Goal: Information Seeking & Learning: Get advice/opinions

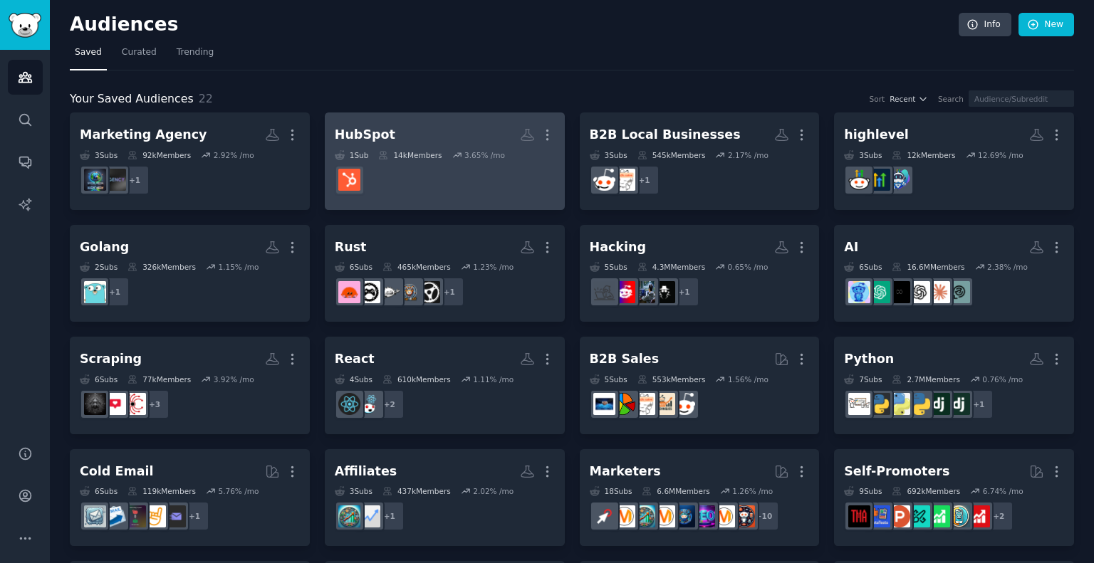
click at [381, 130] on div "HubSpot" at bounding box center [365, 135] width 61 height 18
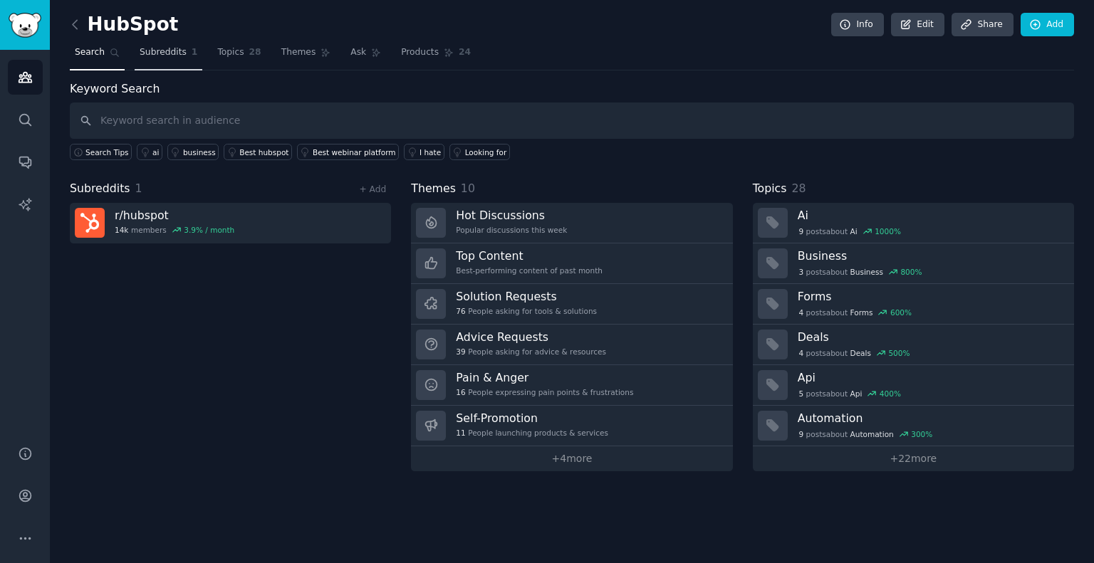
click at [150, 55] on span "Subreddits" at bounding box center [163, 52] width 47 height 13
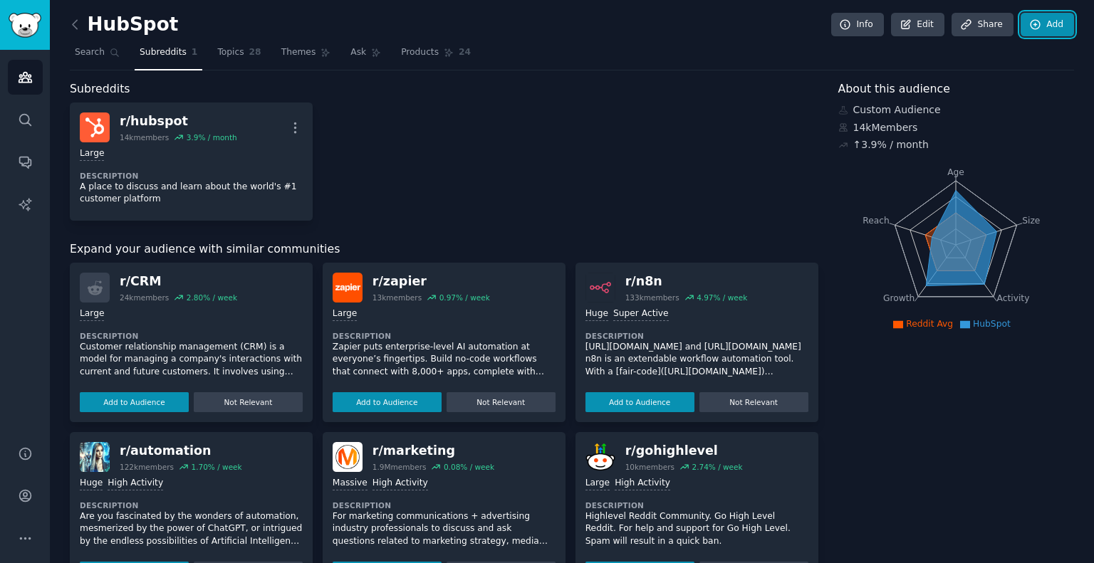
click at [1038, 28] on icon at bounding box center [1035, 25] width 13 height 13
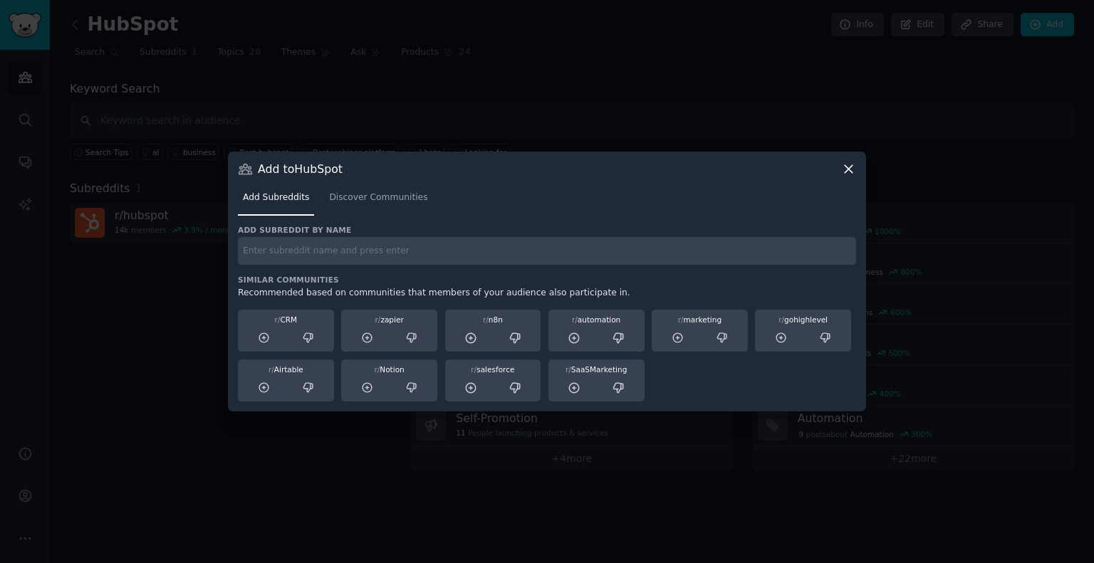
click at [336, 251] on input "text" at bounding box center [547, 251] width 618 height 28
type input "hubspot"
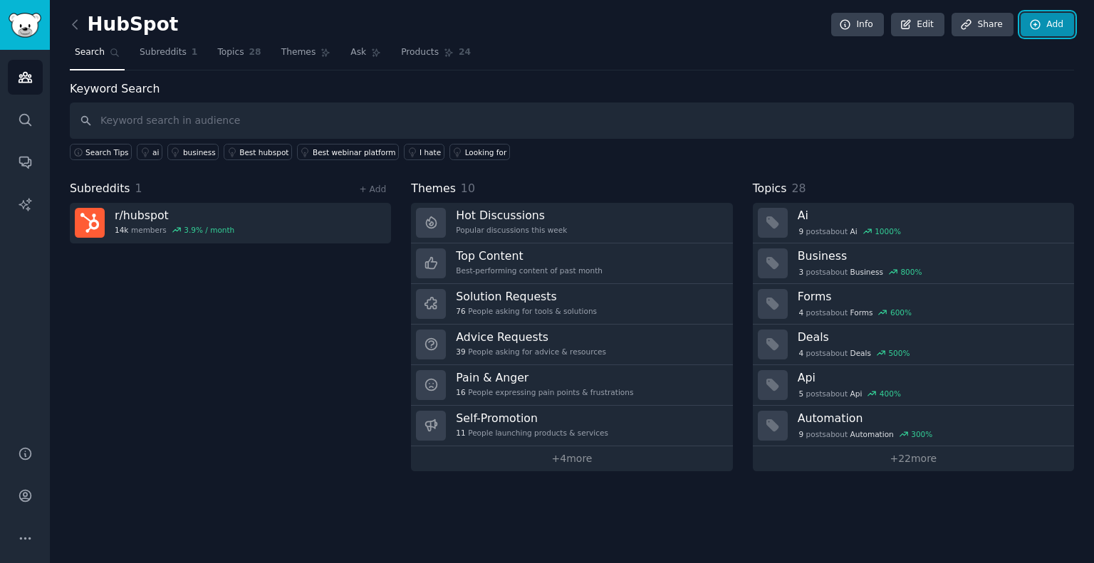
click at [1048, 21] on link "Add" at bounding box center [1046, 25] width 53 height 24
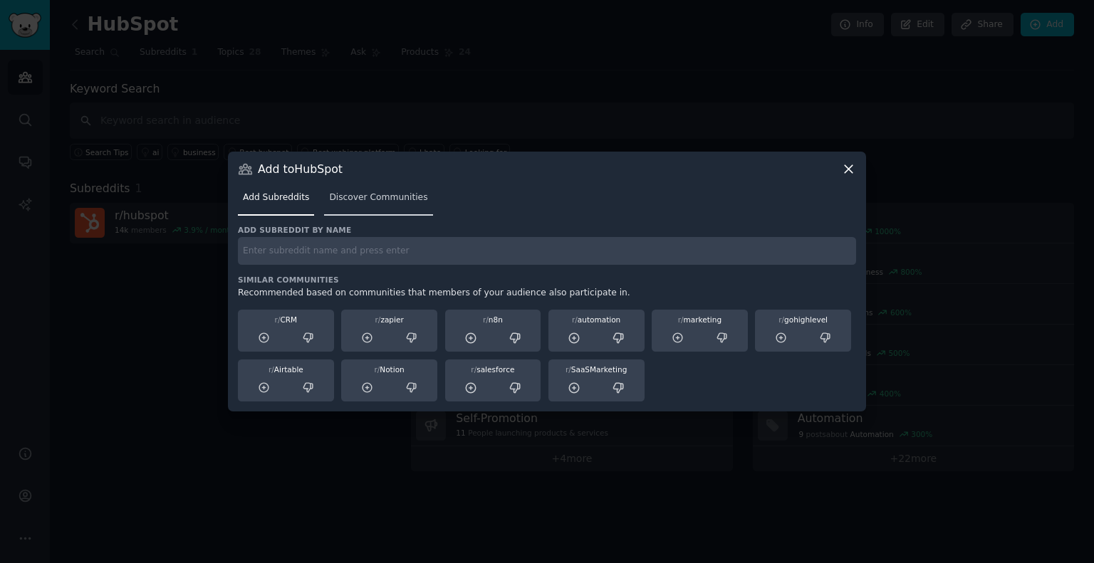
click at [402, 202] on span "Discover Communities" at bounding box center [378, 198] width 98 height 13
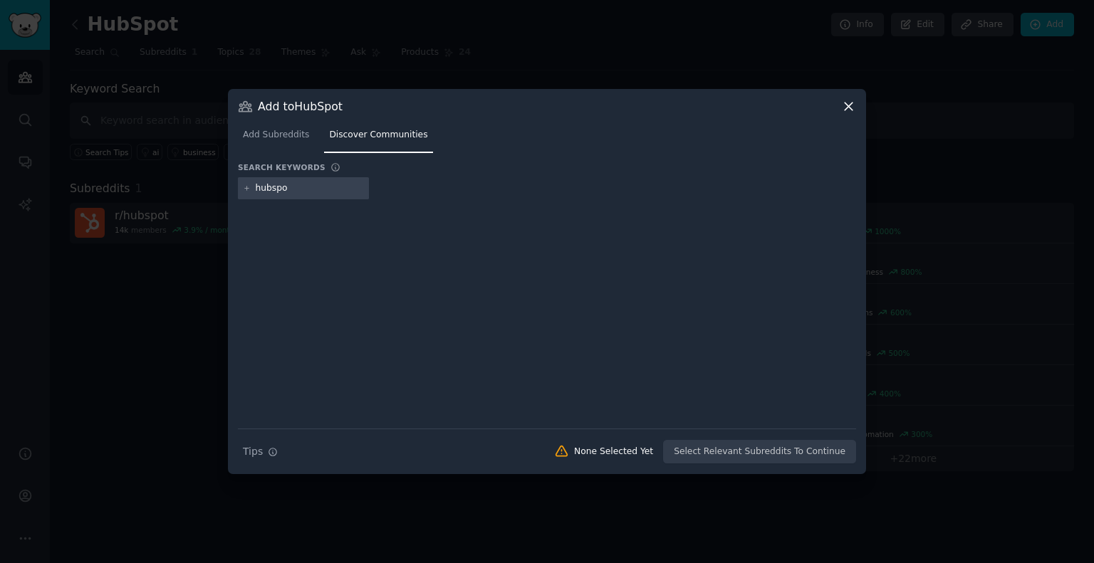
type input "hubspot"
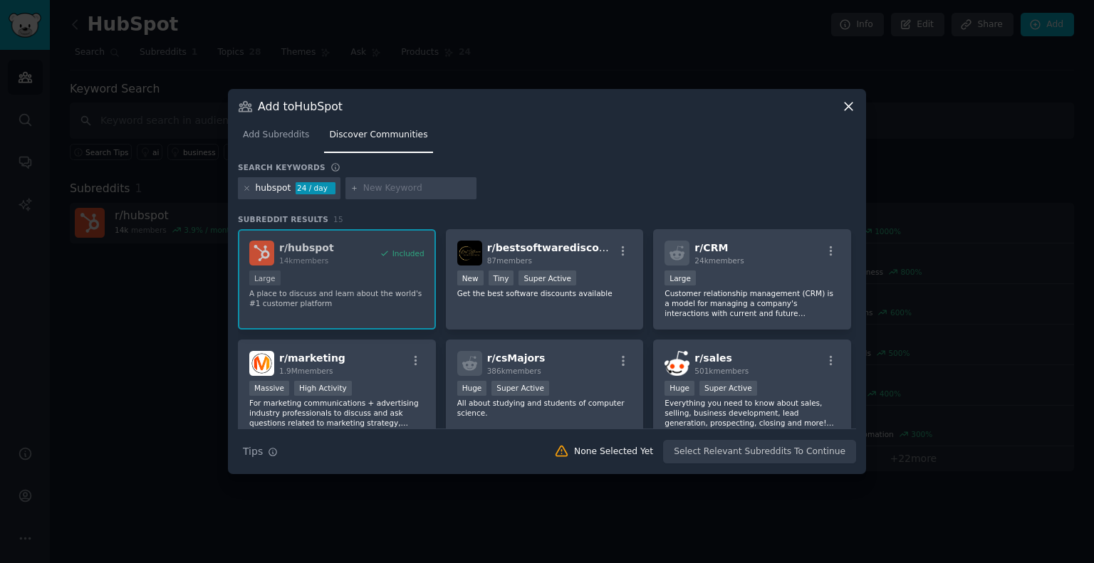
click at [847, 104] on icon at bounding box center [848, 106] width 15 height 15
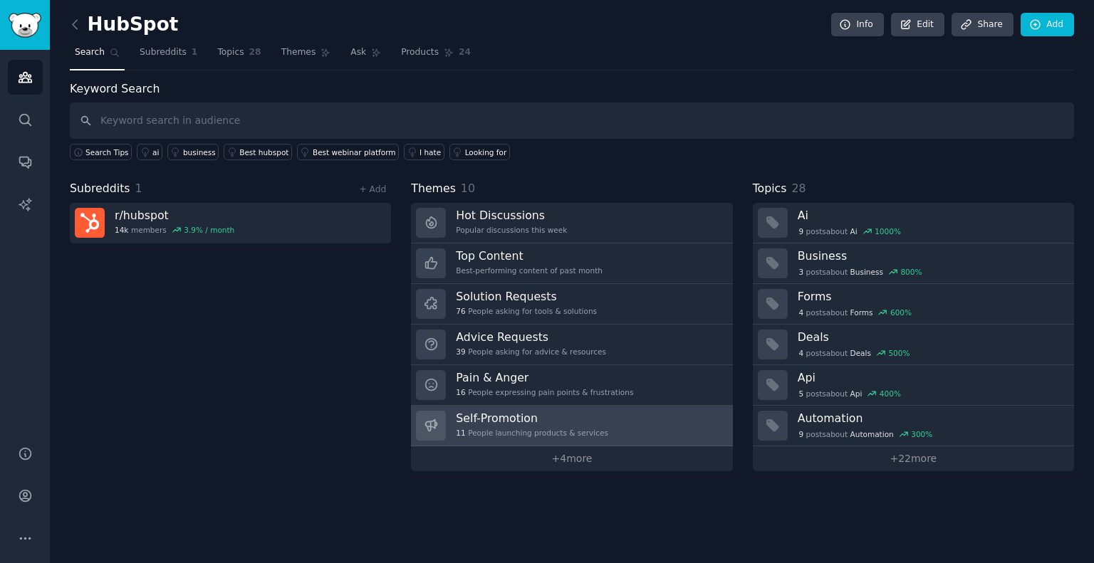
click at [490, 422] on h3 "Self-Promotion" at bounding box center [532, 418] width 152 height 15
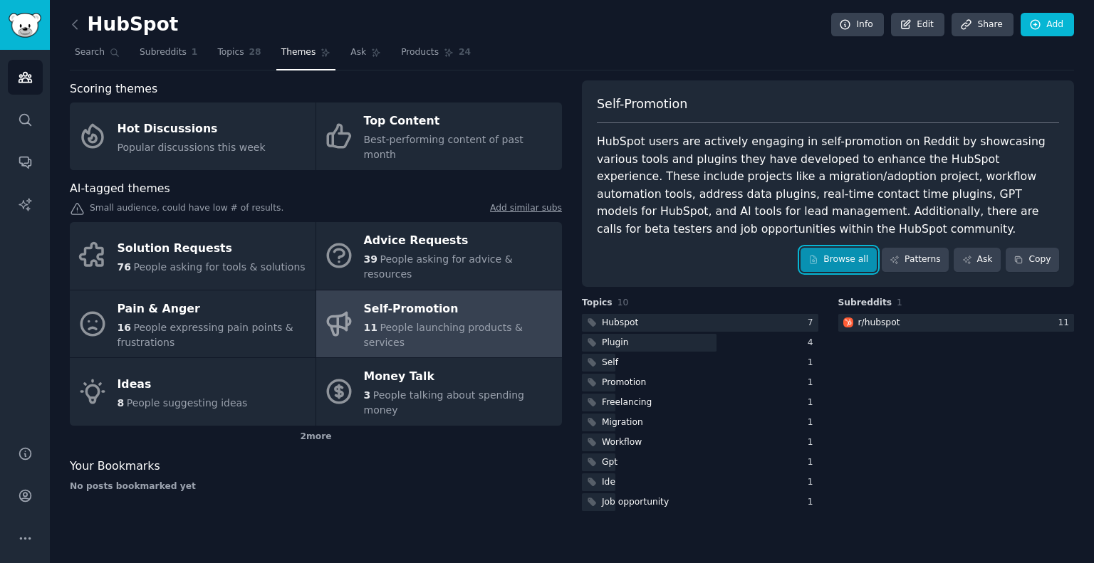
click at [832, 259] on link "Browse all" at bounding box center [838, 260] width 76 height 24
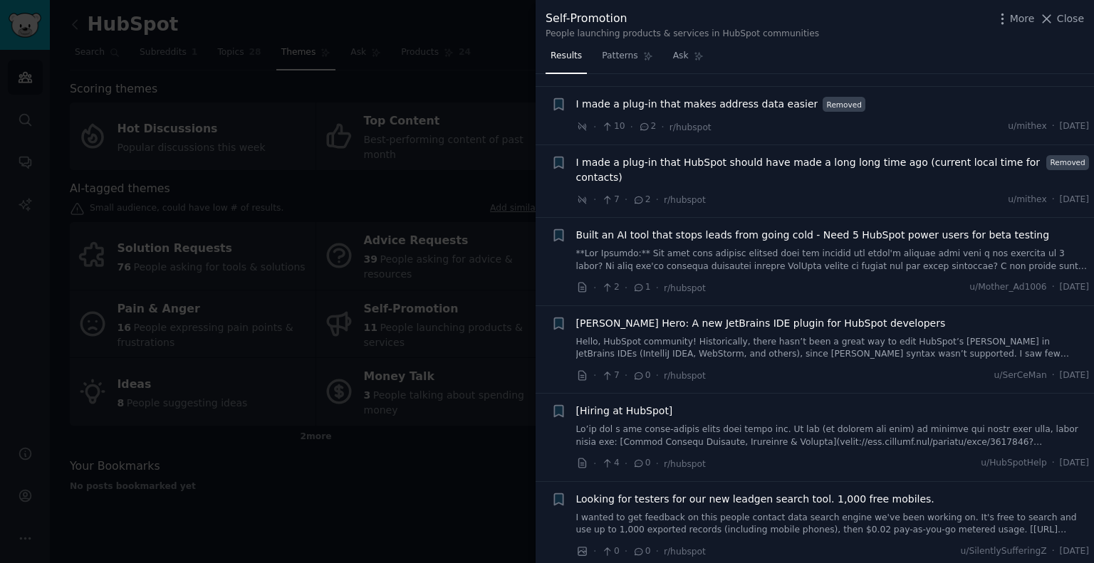
scroll to position [441, 0]
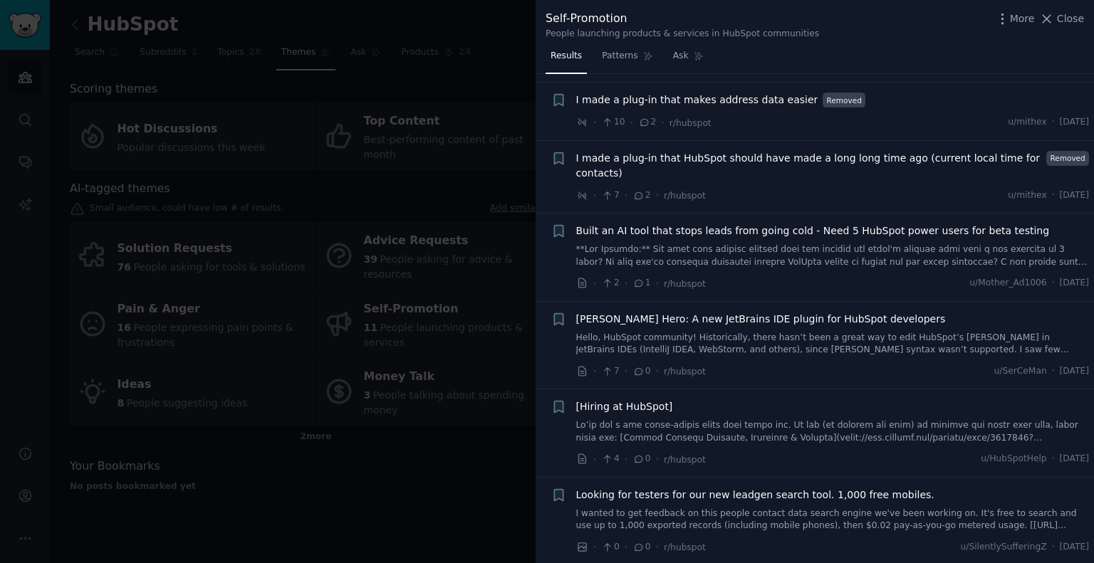
click at [772, 488] on span "Looking for testers for our new leadgen search tool. 1,000 free mobiles." at bounding box center [755, 495] width 358 height 15
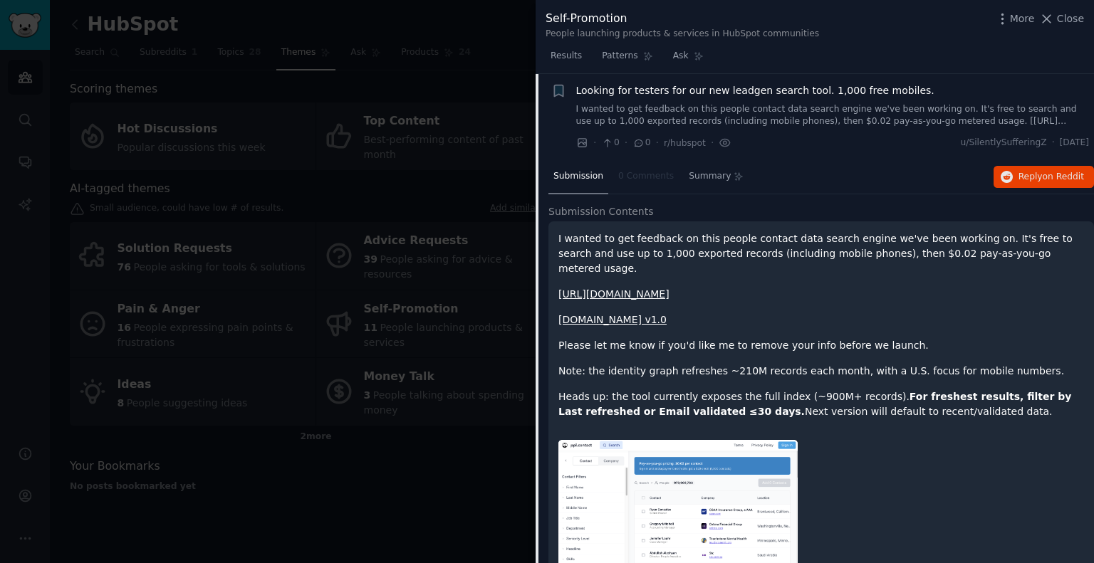
scroll to position [874, 0]
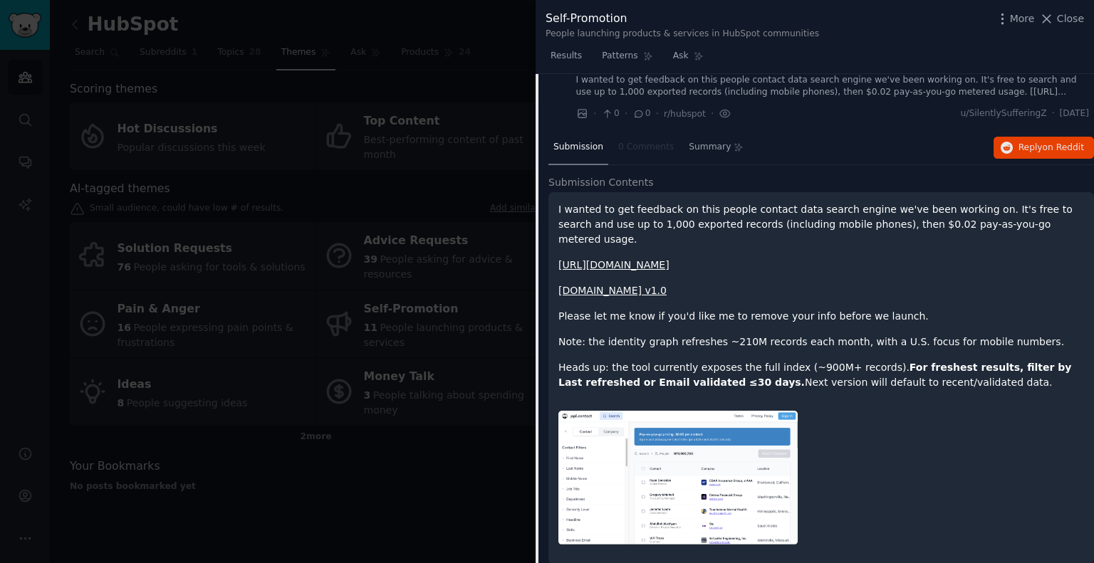
click at [610, 259] on link "[URL][DOMAIN_NAME]" at bounding box center [613, 264] width 111 height 11
click at [1072, 16] on span "Close" at bounding box center [1070, 18] width 27 height 15
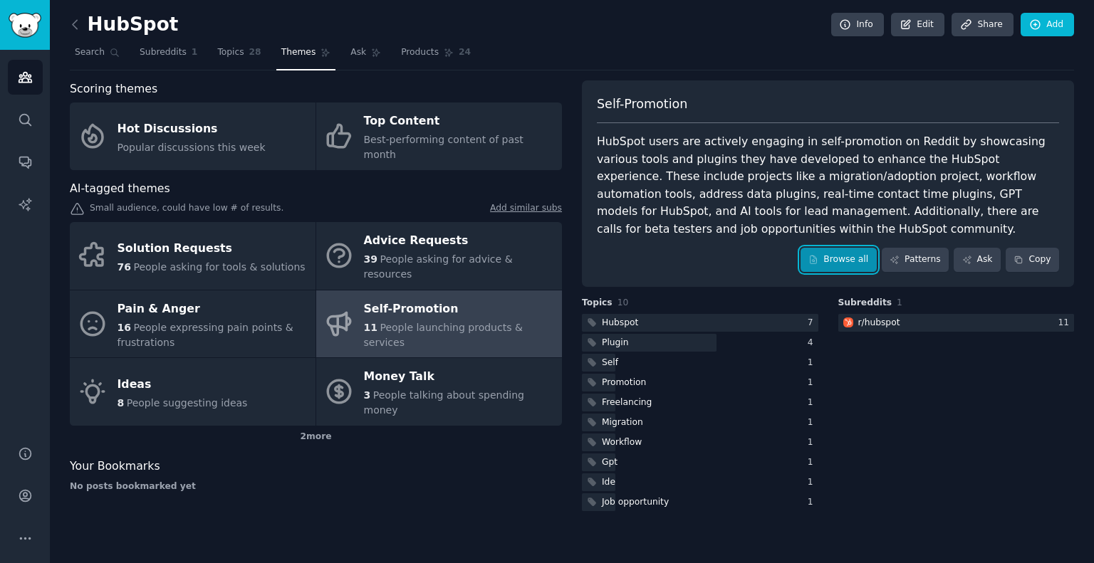
click at [852, 256] on link "Browse all" at bounding box center [838, 260] width 76 height 24
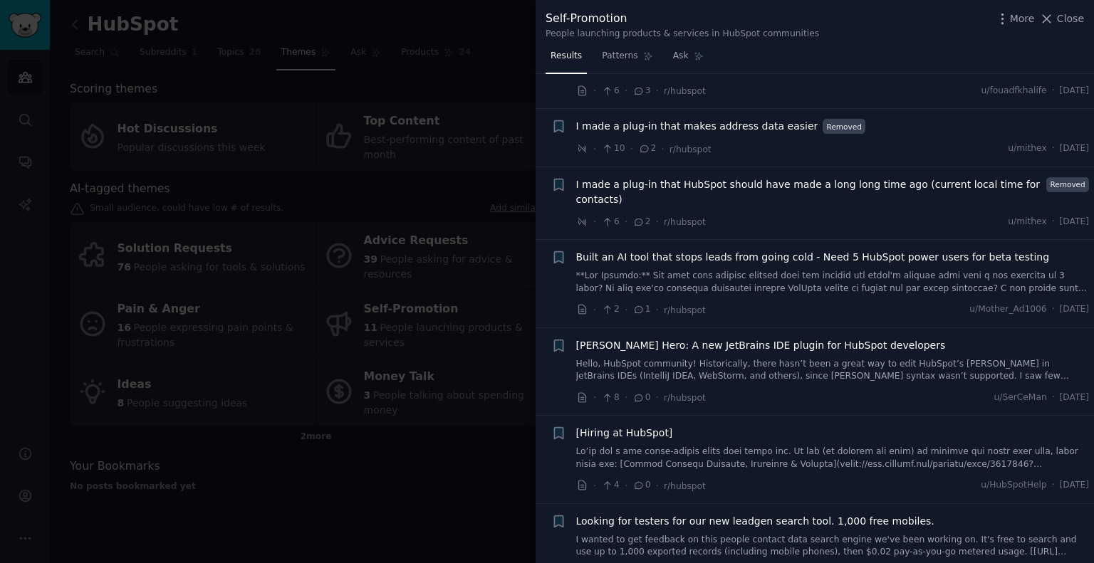
scroll to position [441, 0]
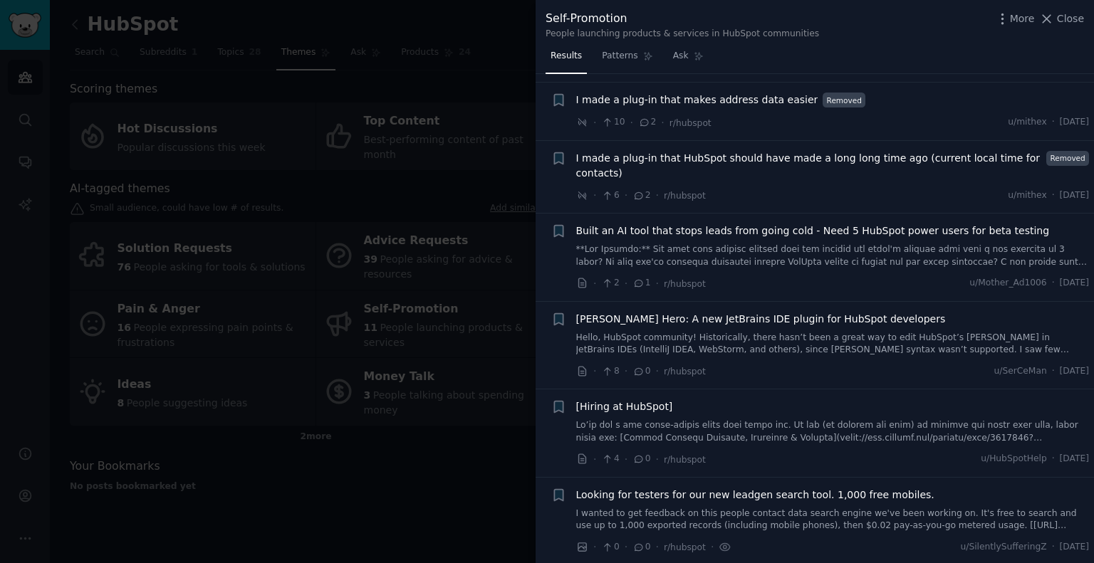
click at [735, 494] on span "Looking for testers for our new leadgen search tool. 1,000 free mobiles." at bounding box center [755, 495] width 358 height 15
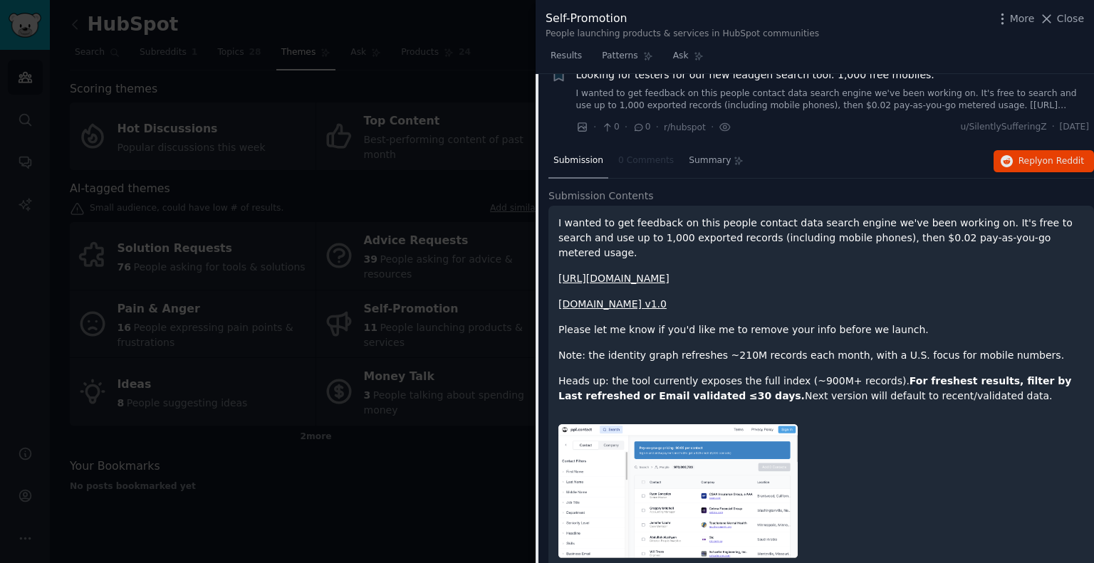
scroll to position [874, 0]
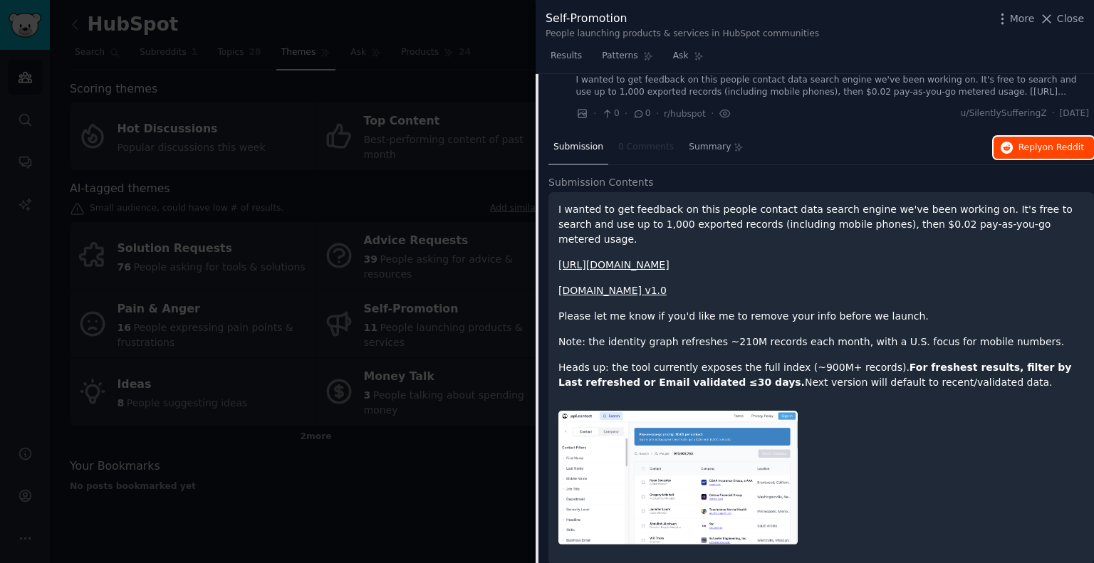
click at [1040, 143] on span "Reply on Reddit" at bounding box center [1051, 148] width 66 height 13
click at [1068, 19] on span "Close" at bounding box center [1070, 18] width 27 height 15
